Goal: Task Accomplishment & Management: Manage account settings

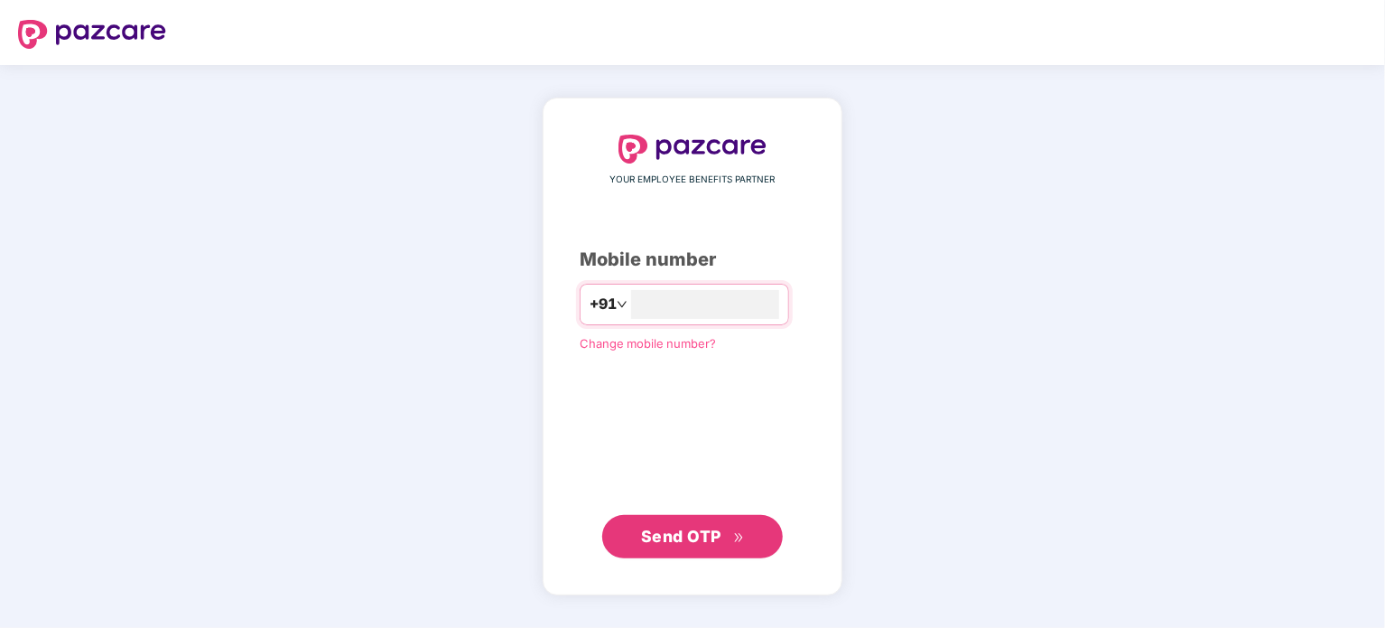
type input "**********"
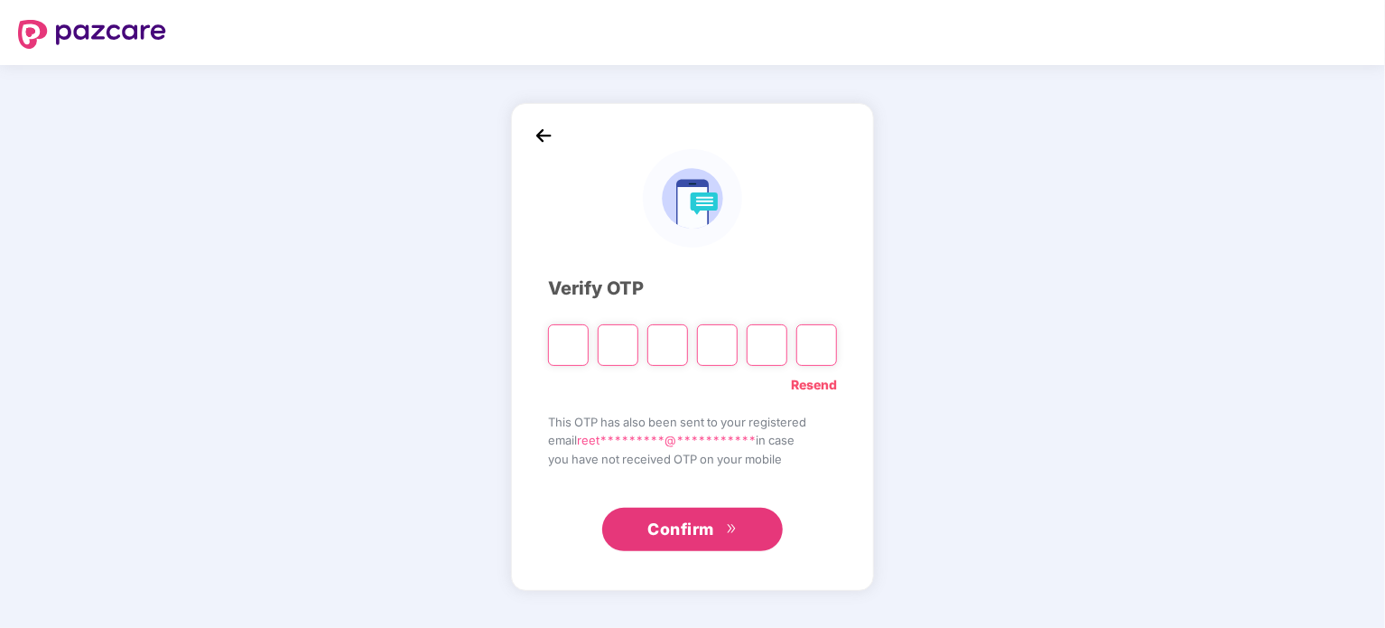
type input "*"
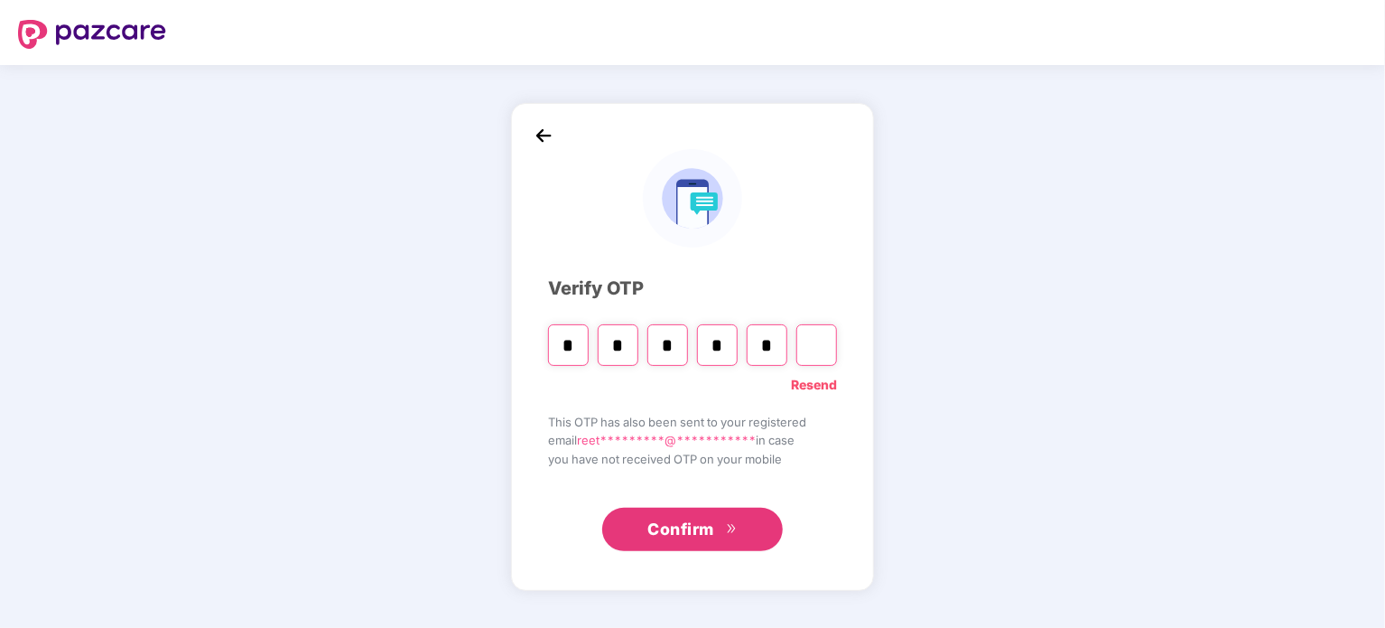
type input "*"
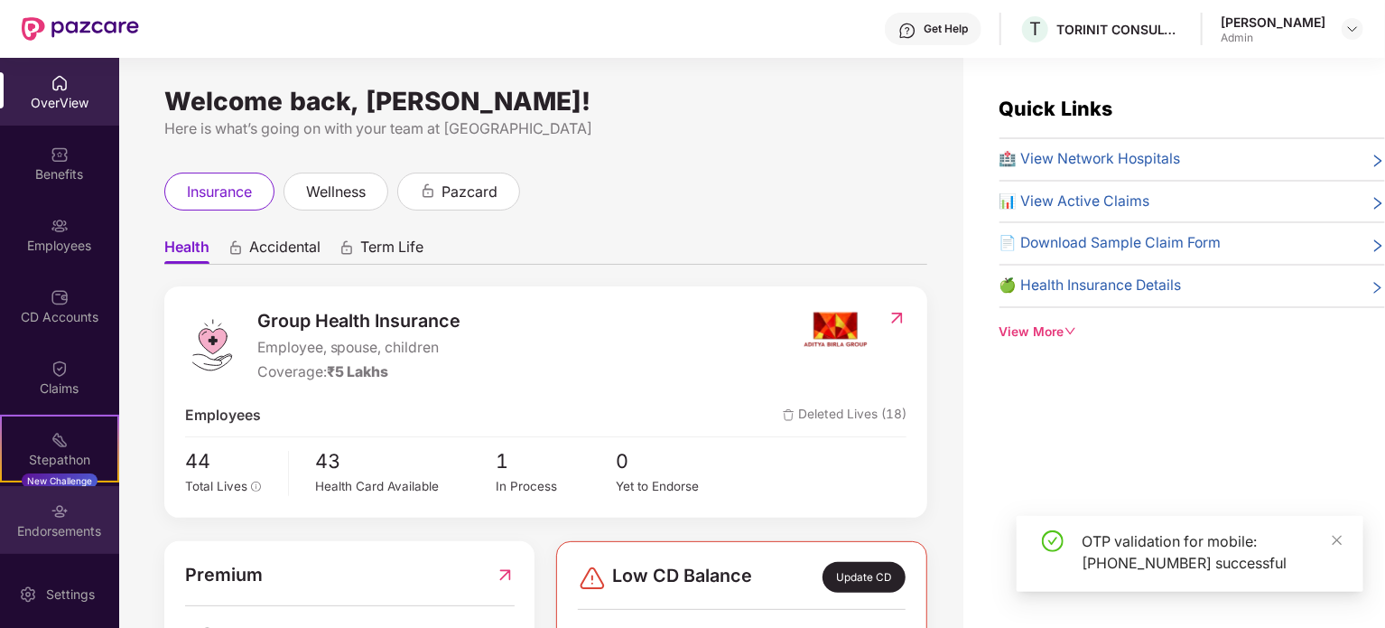
click at [68, 530] on div "Endorsements" at bounding box center [59, 531] width 119 height 18
